Goal: Find contact information: Find contact information

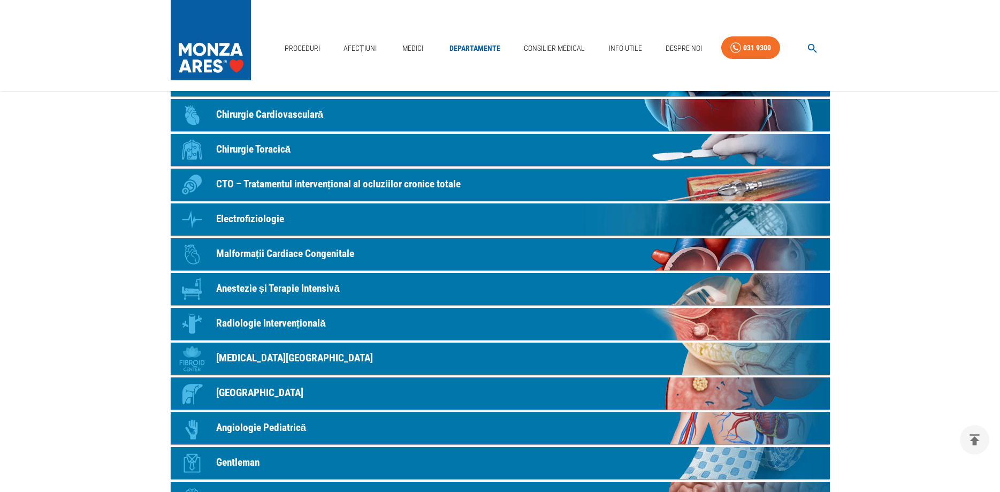
scroll to position [164, 0]
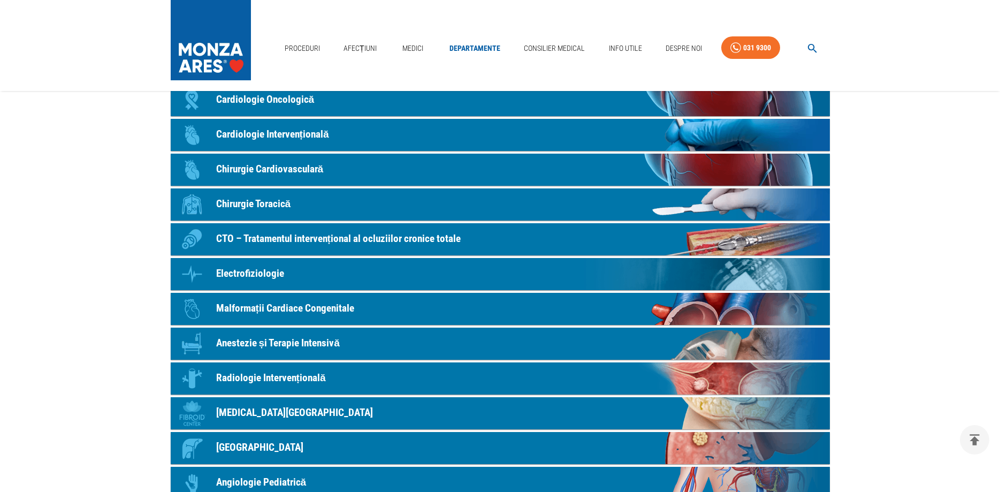
click at [298, 169] on p "Chirurgie Cardiovasculară" at bounding box center [270, 170] width 108 height 16
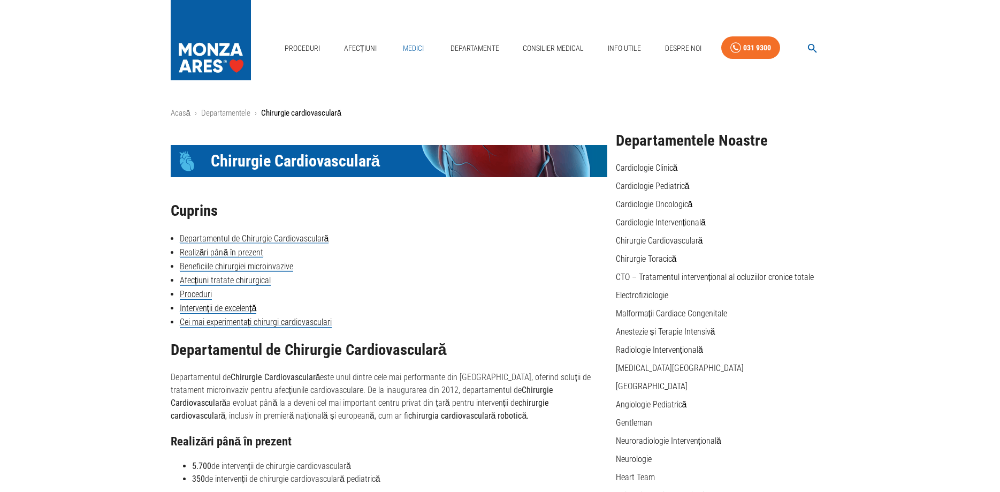
click at [417, 52] on link "Medici" at bounding box center [414, 48] width 34 height 22
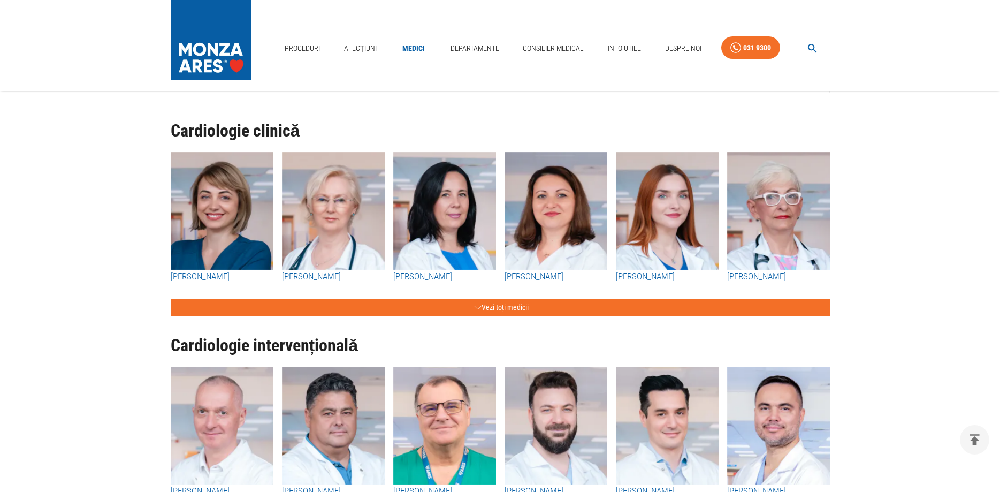
scroll to position [328, 0]
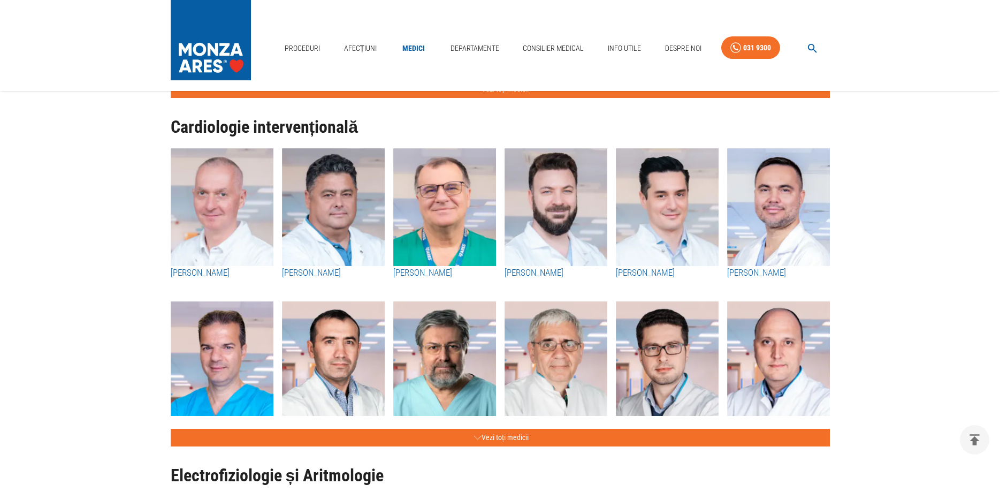
click at [434, 237] on img "button" at bounding box center [444, 207] width 103 height 118
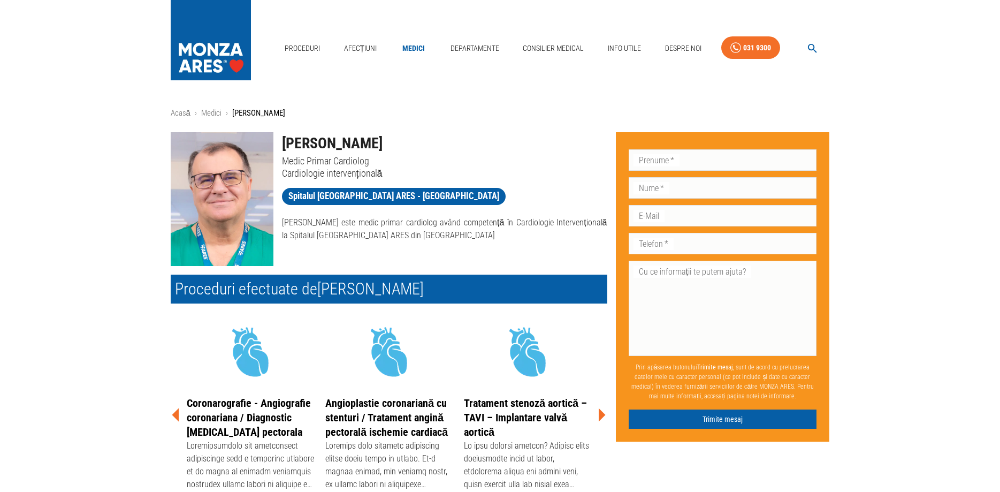
drag, startPoint x: 413, startPoint y: 288, endPoint x: 161, endPoint y: 290, distance: 252.1
drag, startPoint x: 376, startPoint y: 142, endPoint x: 282, endPoint y: 146, distance: 94.3
click at [282, 146] on div "[PERSON_NAME] Medic Primar Cardiolog Cardiologie intervențională" at bounding box center [441, 152] width 334 height 56
copy h1 "[PERSON_NAME]"
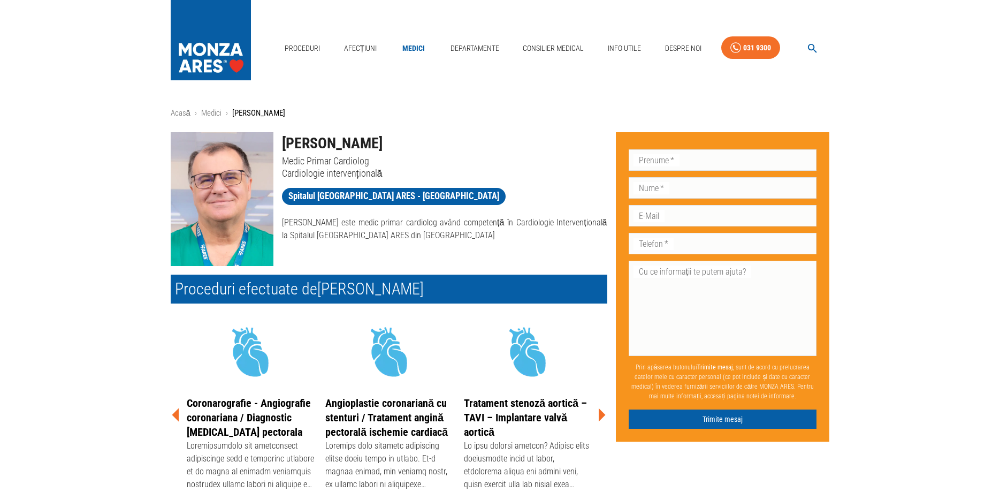
click at [685, 364] on p "Prin apăsarea butonului Trimite mesaj , sunt de acord cu prelucrarea datelor me…" at bounding box center [723, 381] width 188 height 47
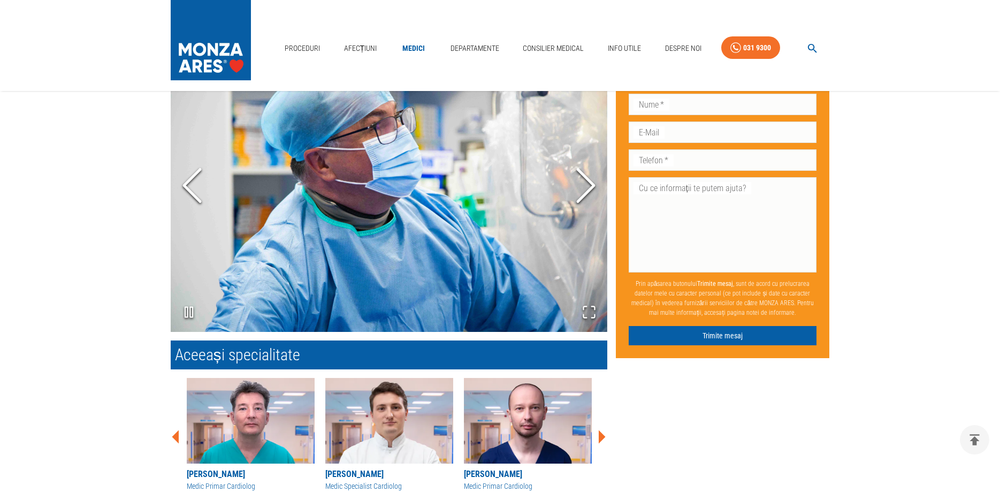
scroll to position [764, 0]
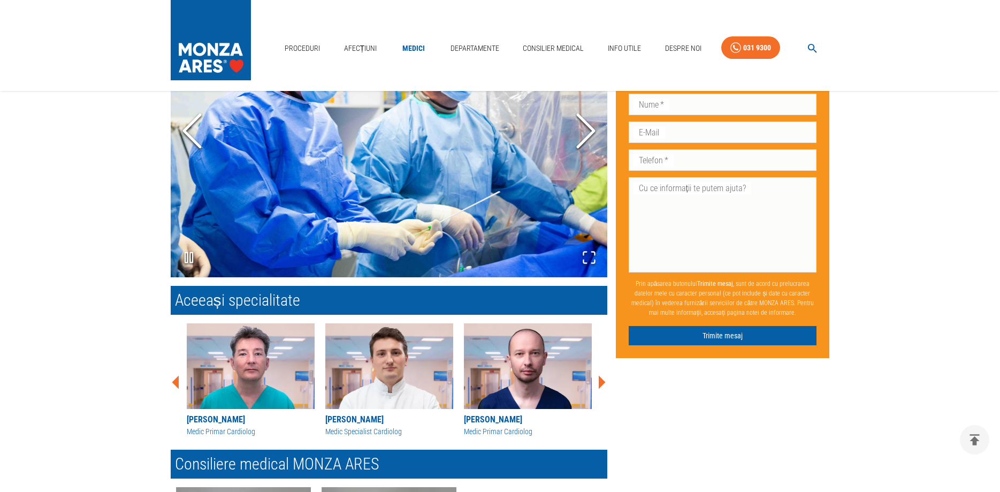
click at [601, 383] on icon at bounding box center [602, 382] width 7 height 13
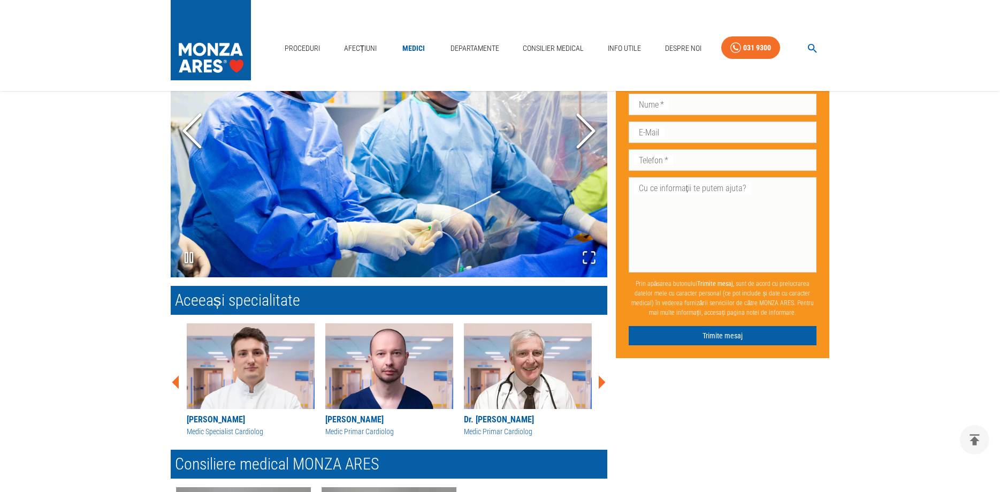
click at [601, 383] on icon at bounding box center [602, 382] width 7 height 13
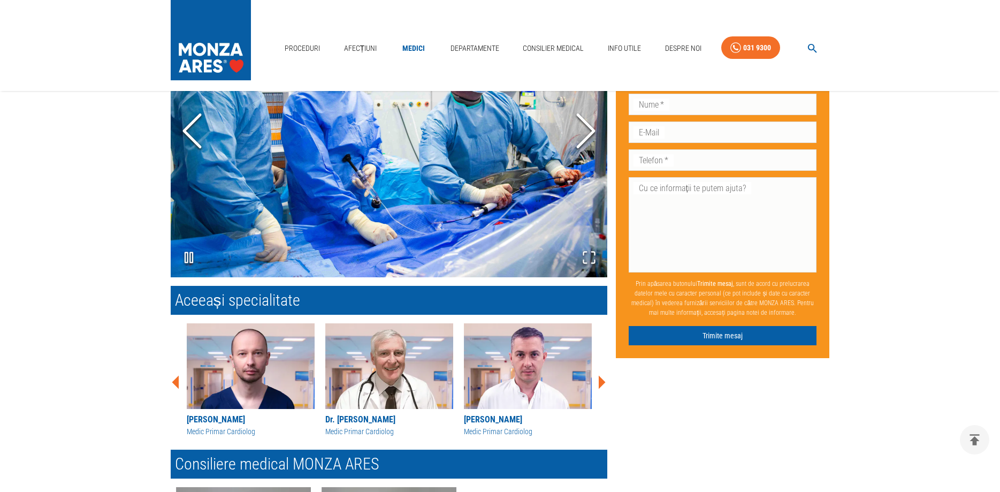
click at [601, 383] on icon at bounding box center [602, 382] width 7 height 13
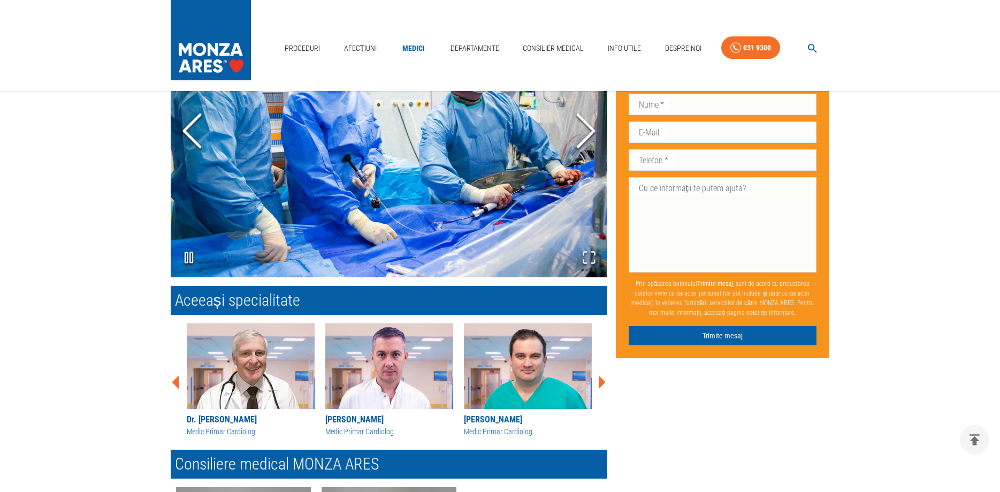
click at [601, 383] on icon at bounding box center [602, 382] width 7 height 13
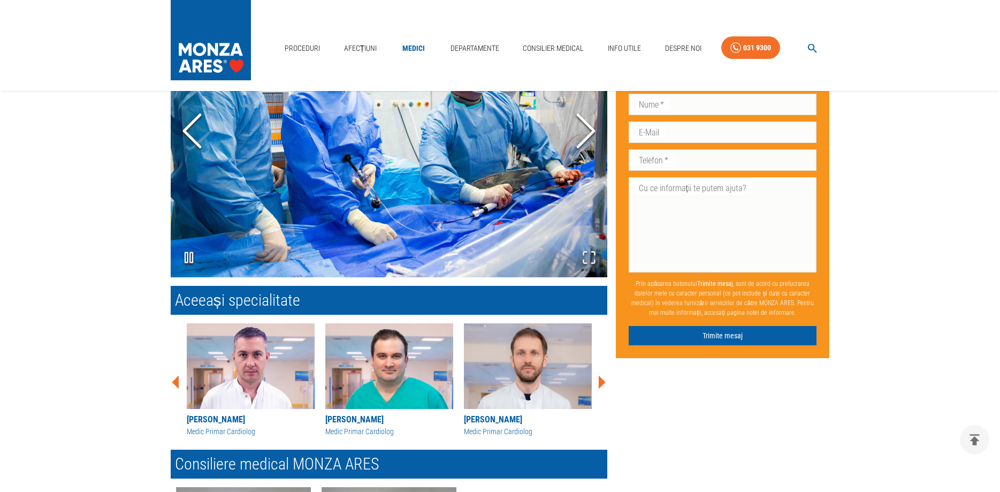
click at [601, 383] on icon at bounding box center [602, 382] width 7 height 13
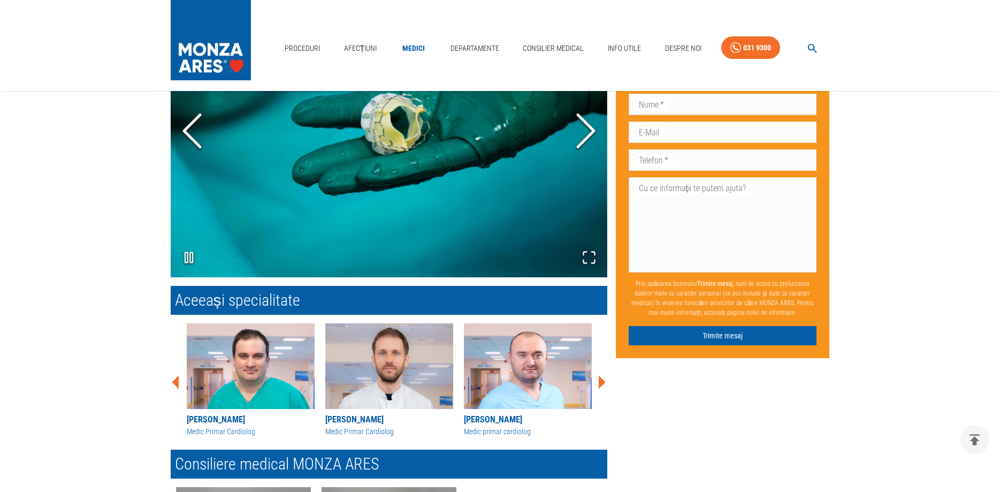
click at [601, 383] on icon at bounding box center [602, 382] width 7 height 13
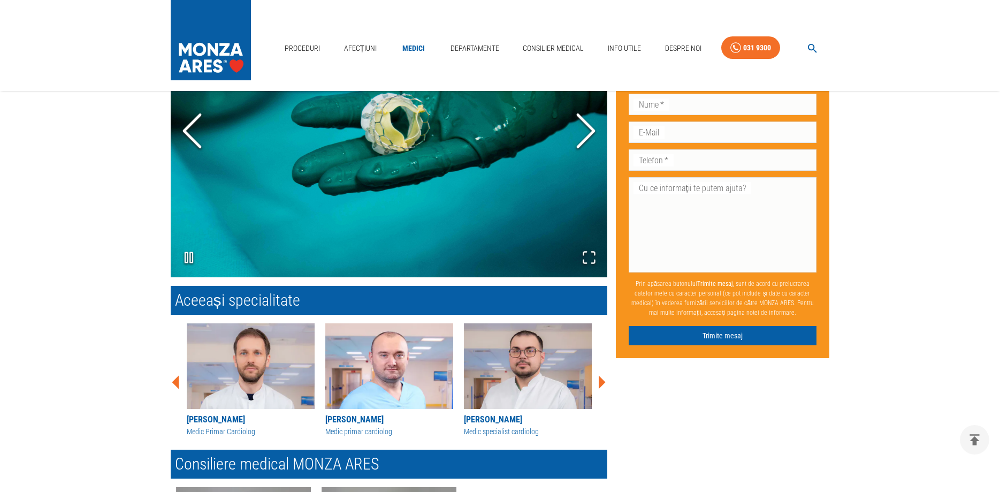
click at [601, 383] on icon at bounding box center [602, 382] width 7 height 13
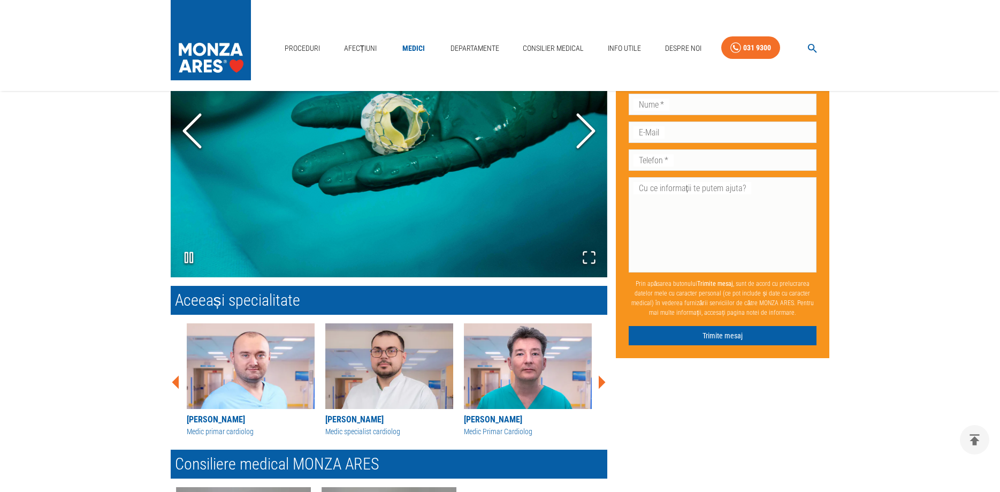
click at [601, 383] on icon at bounding box center [602, 382] width 7 height 13
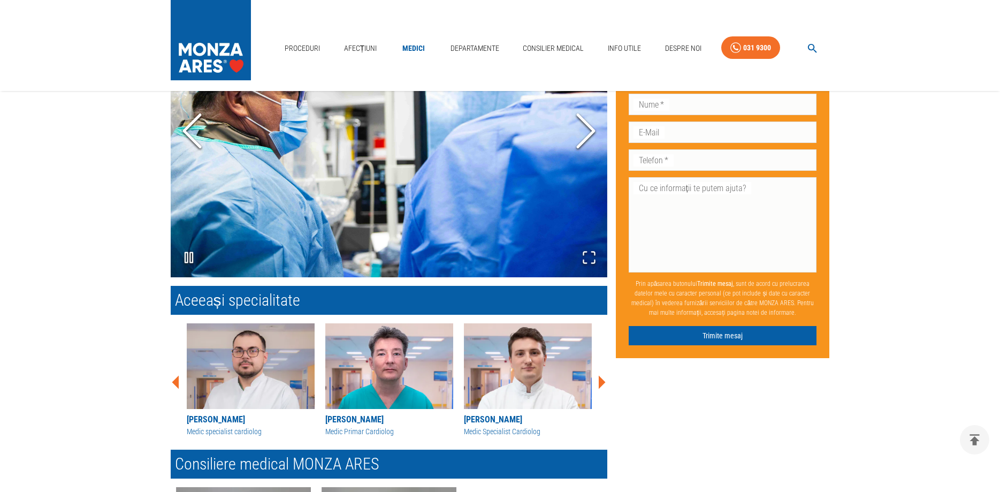
click at [601, 383] on icon at bounding box center [602, 382] width 7 height 13
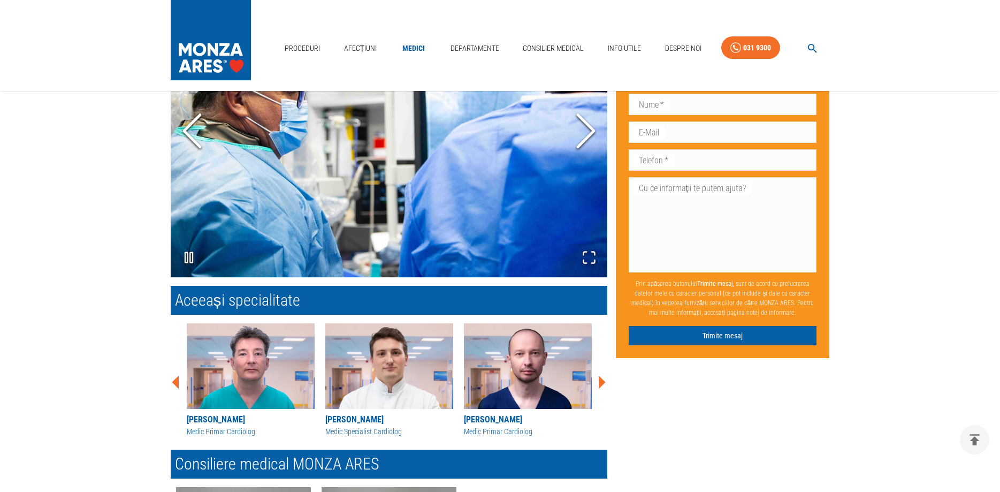
click at [601, 383] on icon at bounding box center [602, 382] width 7 height 13
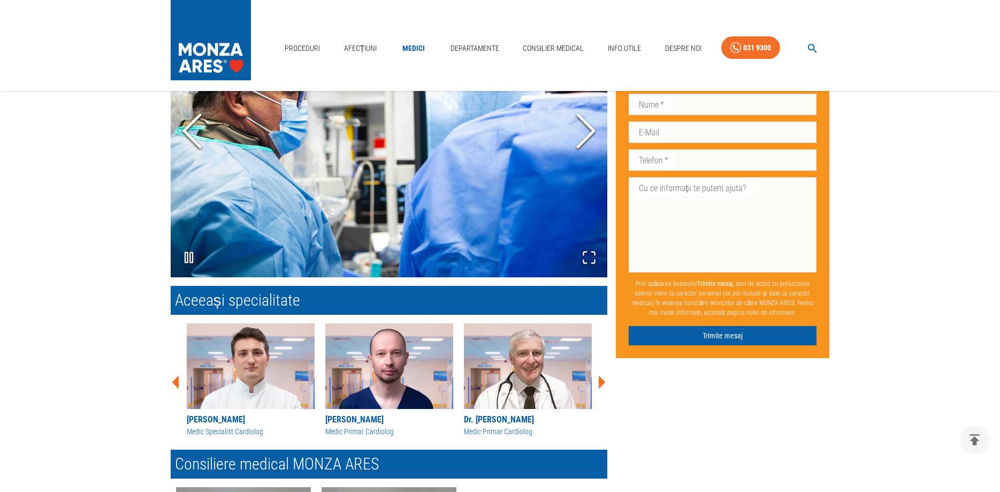
click at [601, 383] on icon at bounding box center [602, 382] width 7 height 13
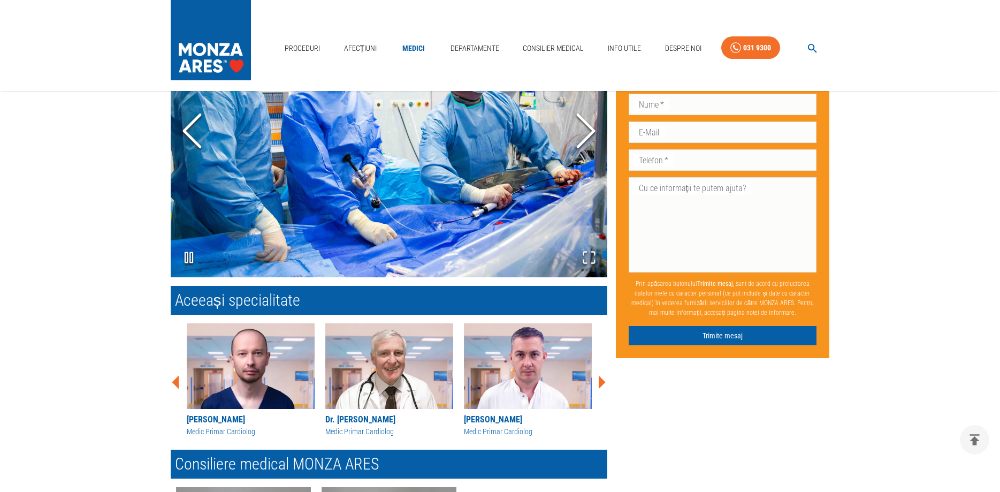
scroll to position [1037, 0]
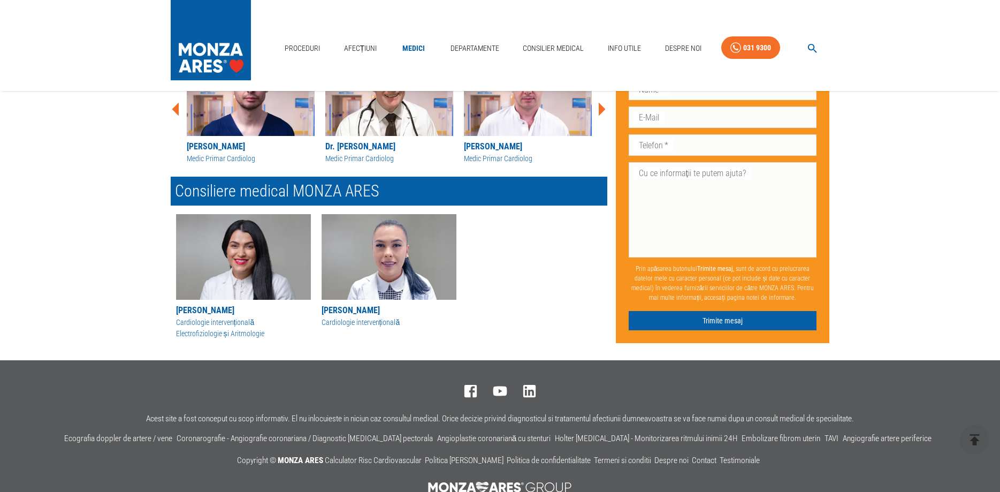
click at [370, 268] on img "button" at bounding box center [389, 257] width 135 height 86
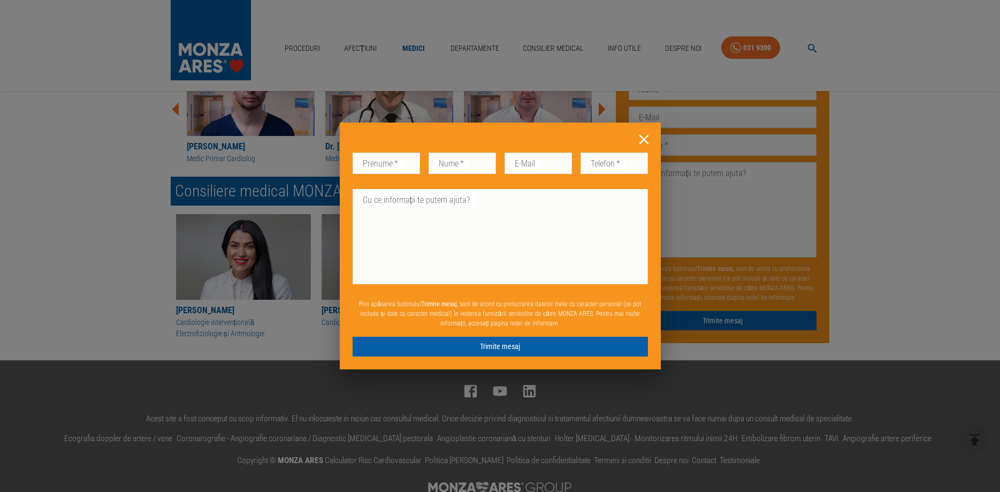
click at [644, 140] on icon at bounding box center [644, 139] width 9 height 9
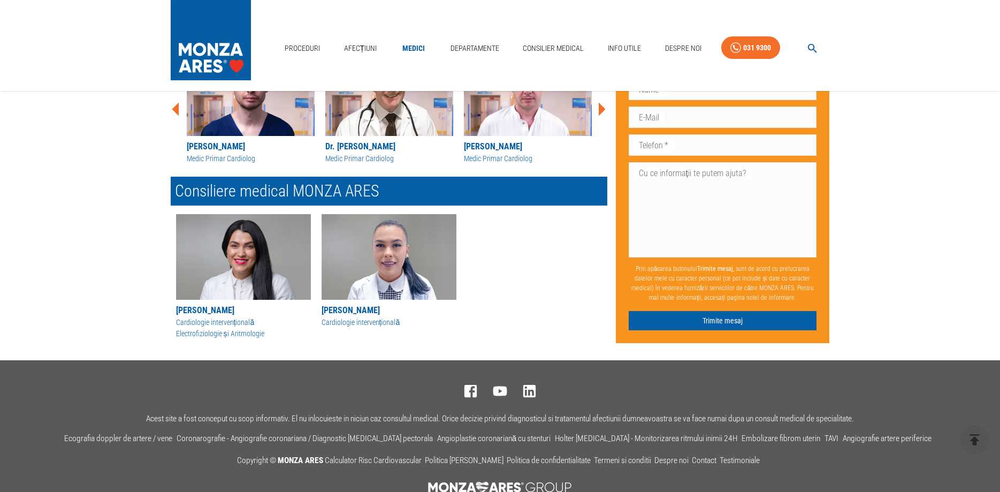
click at [241, 260] on img "button" at bounding box center [243, 257] width 135 height 86
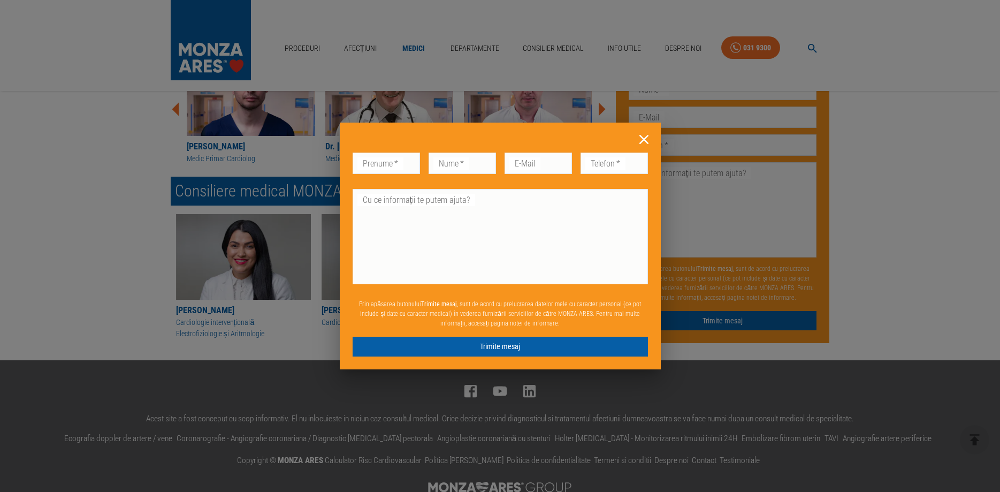
click at [645, 141] on icon at bounding box center [644, 139] width 9 height 9
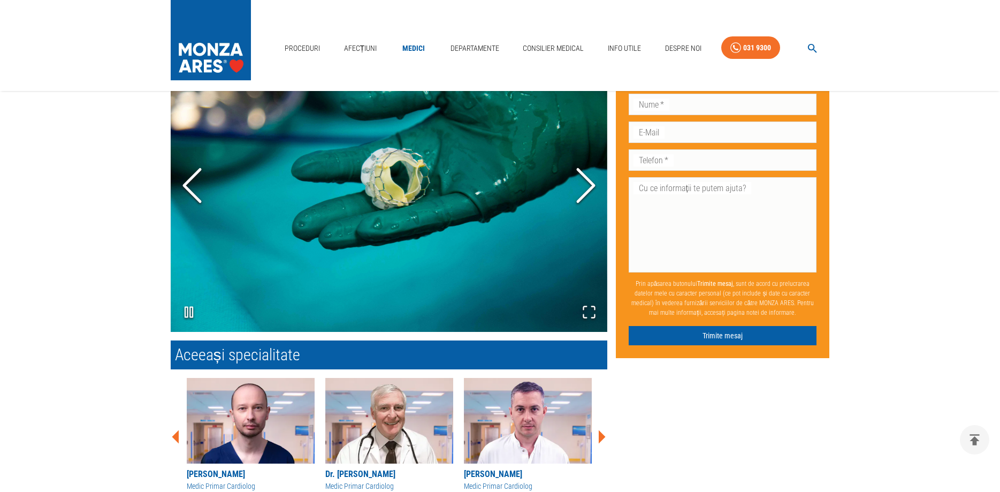
scroll to position [546, 0]
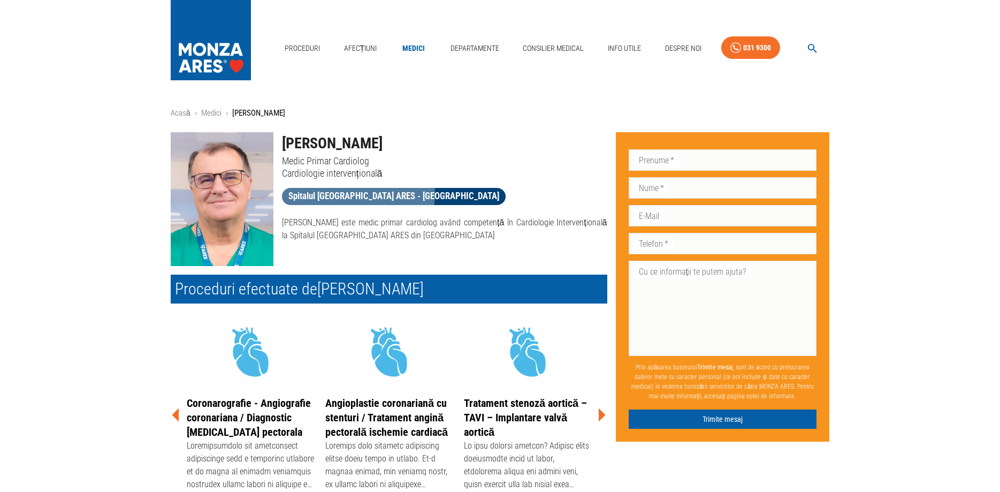
click at [358, 194] on span "Spitalul [GEOGRAPHIC_DATA] ARES - [GEOGRAPHIC_DATA]" at bounding box center [394, 195] width 224 height 13
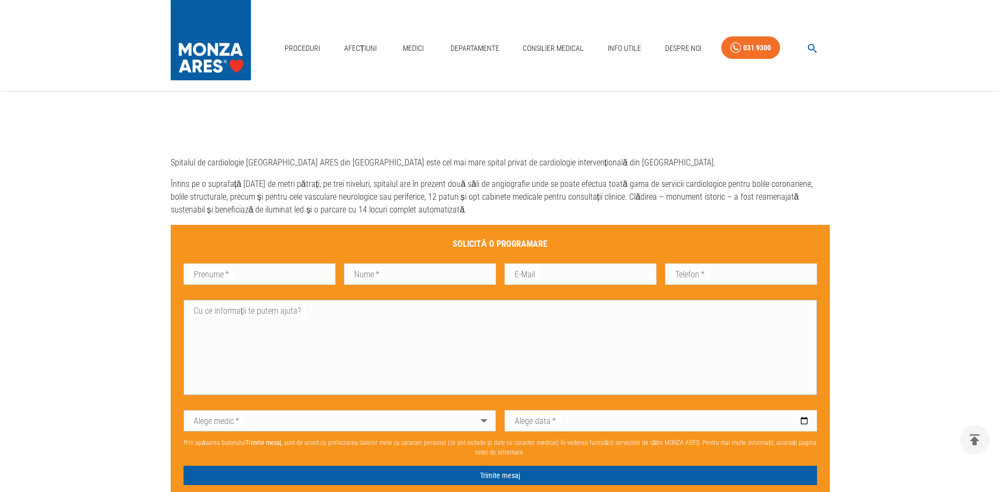
scroll to position [601, 0]
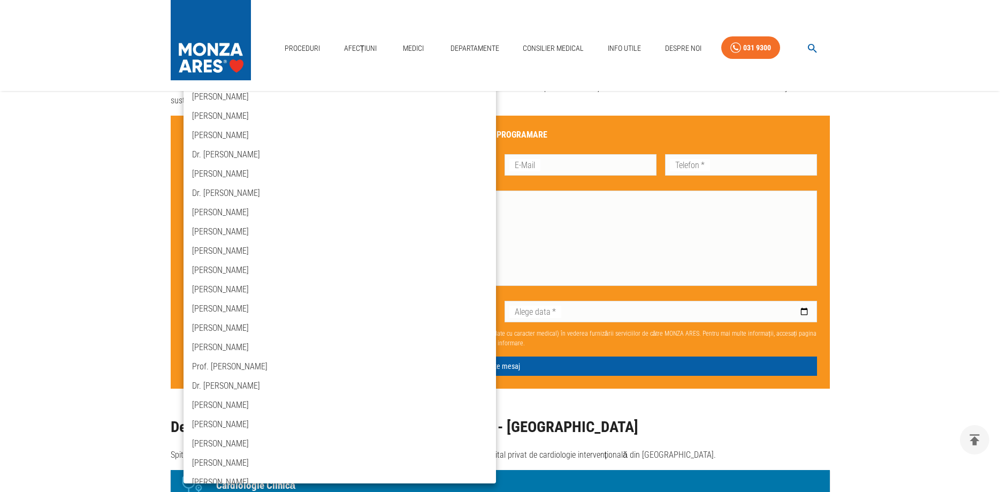
scroll to position [0, 0]
click at [940, 361] on div at bounding box center [500, 246] width 1000 height 492
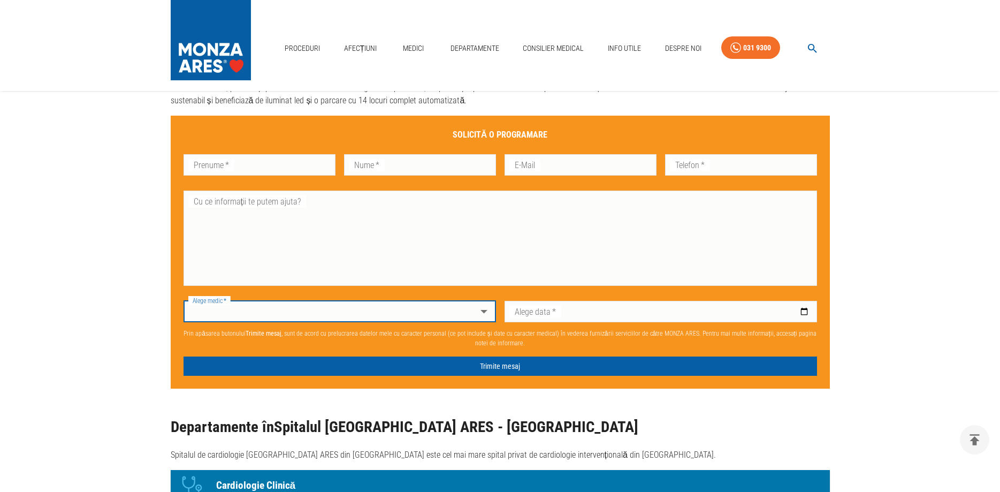
scroll to position [382, 0]
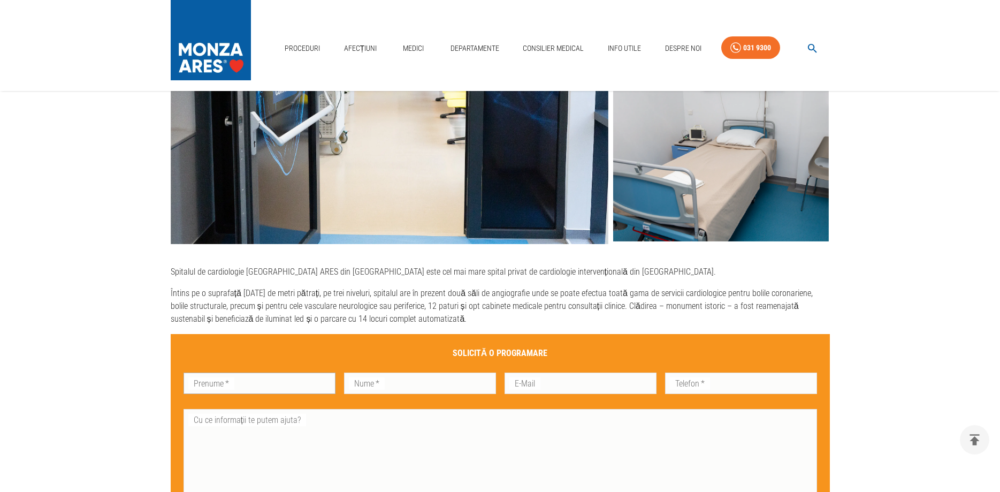
click at [307, 382] on input "Prenume   *" at bounding box center [260, 383] width 152 height 21
click at [388, 381] on input "Nume   *" at bounding box center [420, 383] width 152 height 21
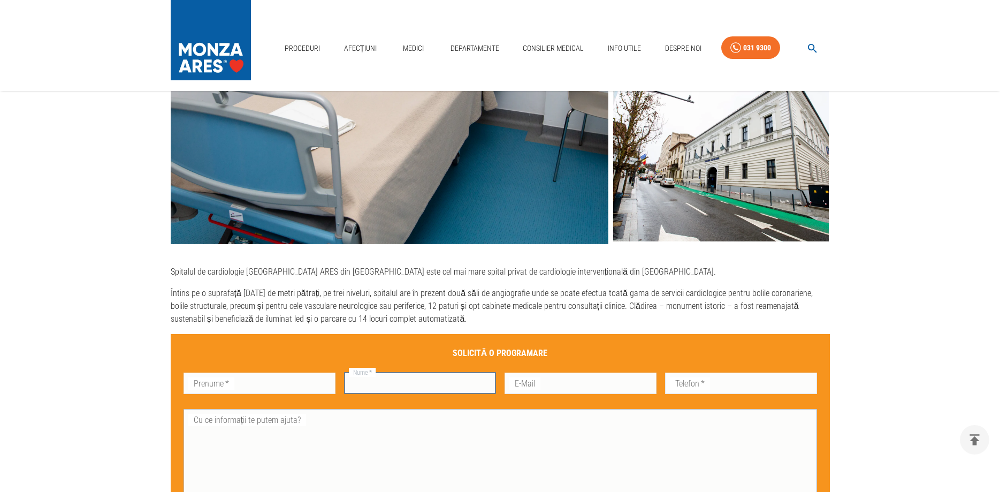
click at [308, 422] on textarea "Cu ce informații te putem ajuta?" at bounding box center [500, 456] width 619 height 86
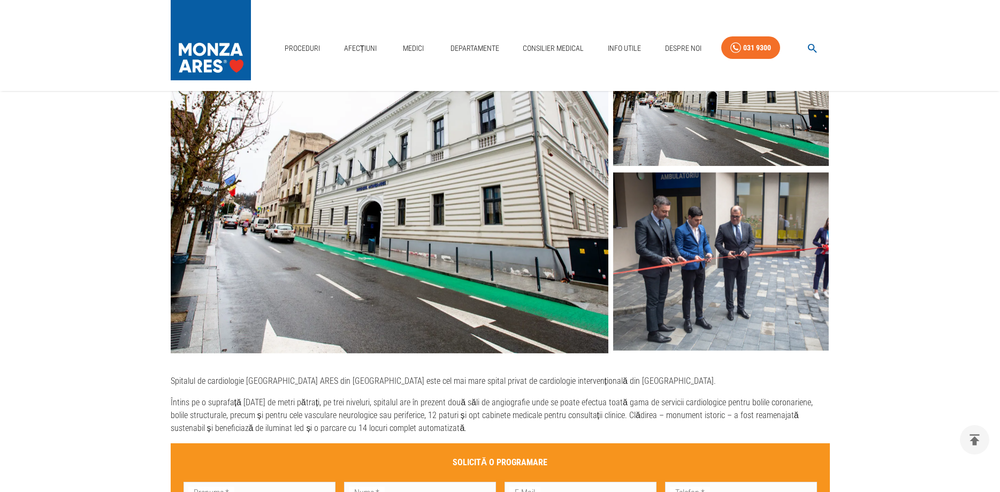
scroll to position [546, 0]
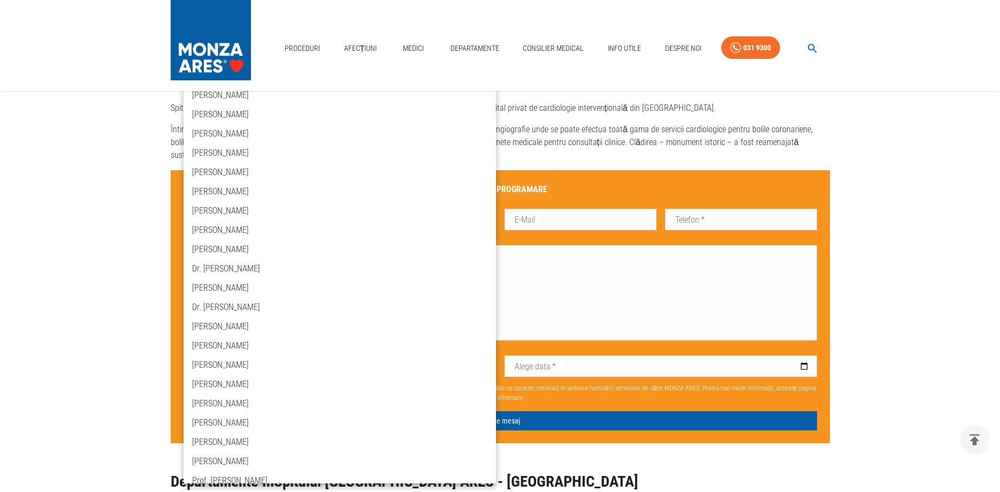
click at [938, 269] on div at bounding box center [500, 246] width 1000 height 492
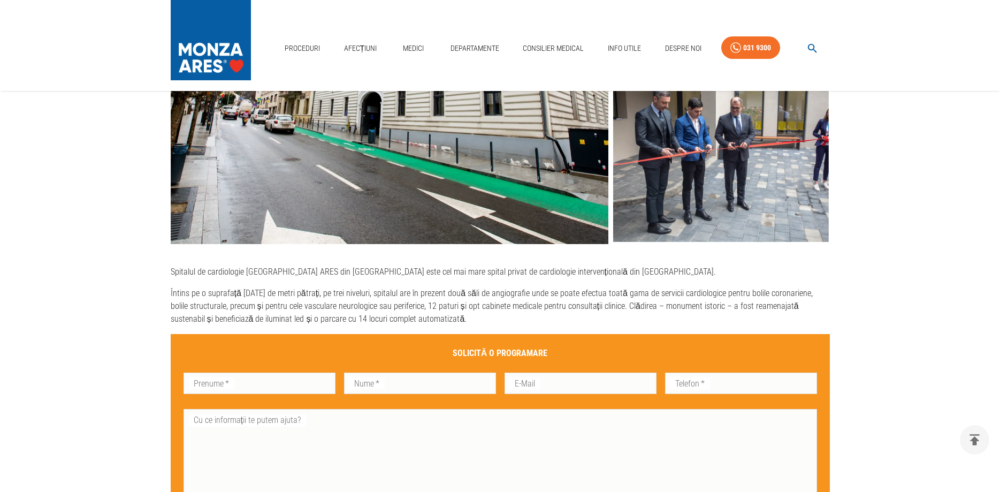
scroll to position [437, 0]
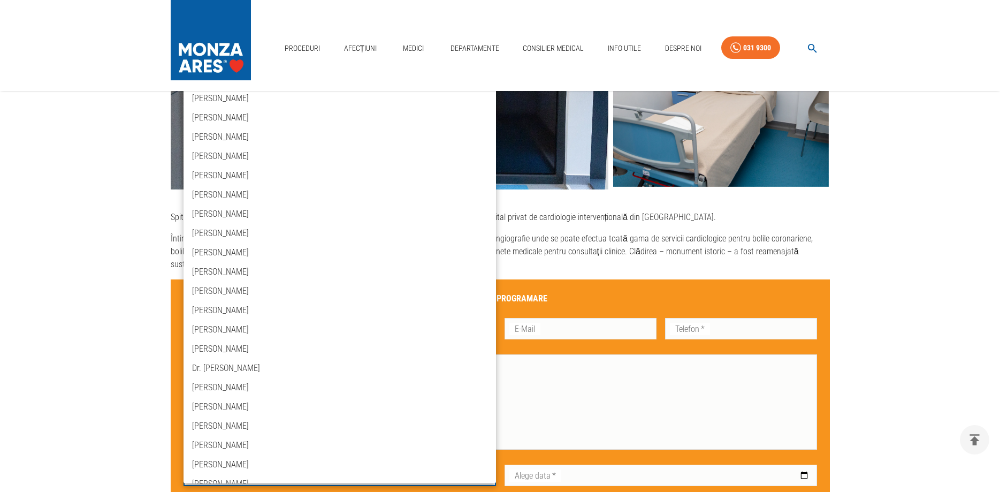
scroll to position [724, 0]
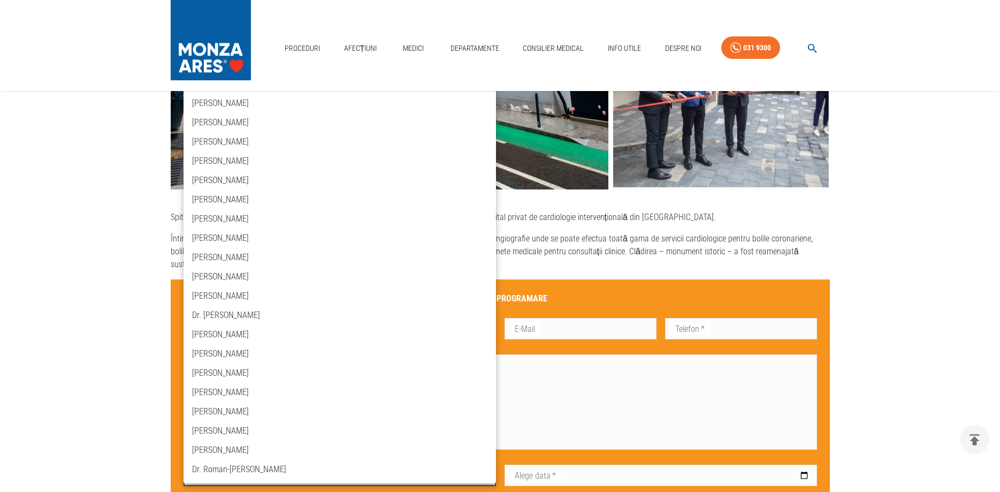
click at [703, 359] on div at bounding box center [500, 246] width 1000 height 492
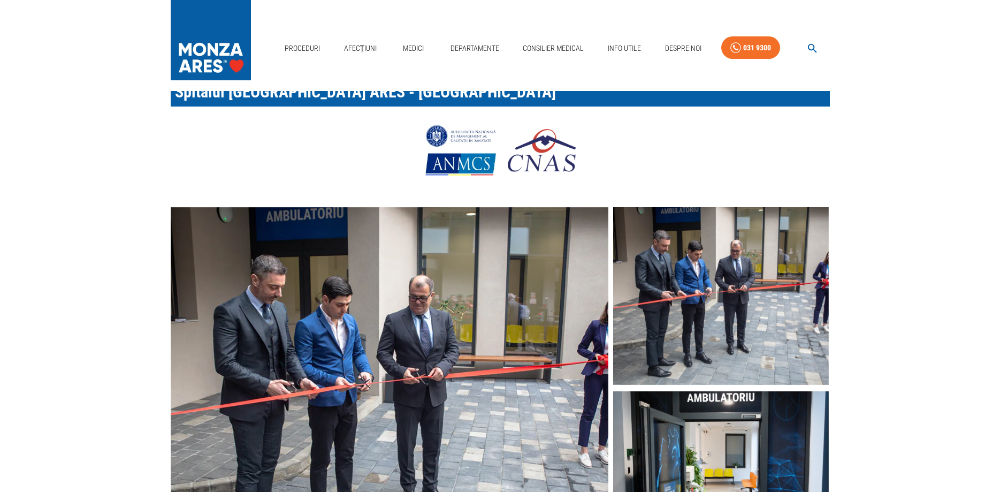
scroll to position [0, 0]
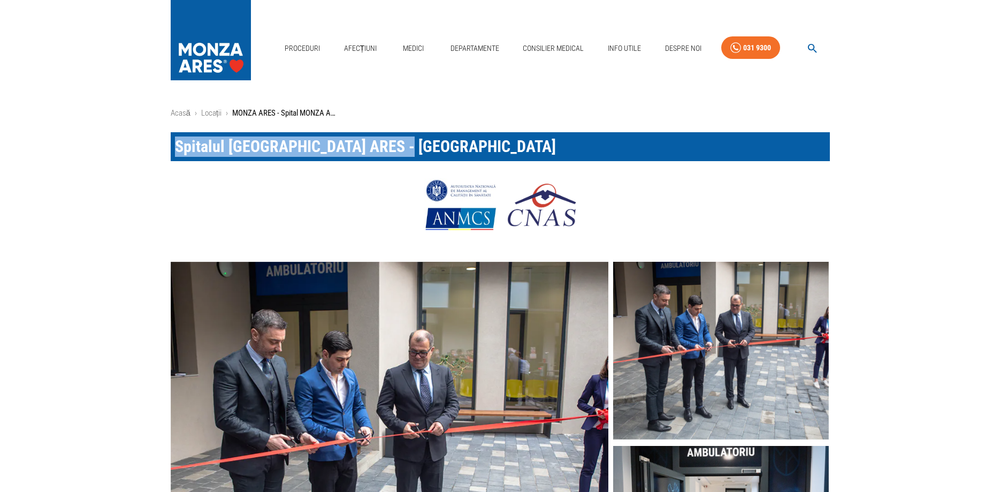
drag, startPoint x: 177, startPoint y: 146, endPoint x: 455, endPoint y: 160, distance: 278.7
click at [455, 160] on h1 "Spitalul [GEOGRAPHIC_DATA] ARES - [GEOGRAPHIC_DATA]" at bounding box center [500, 146] width 659 height 29
